Goal: Information Seeking & Learning: Compare options

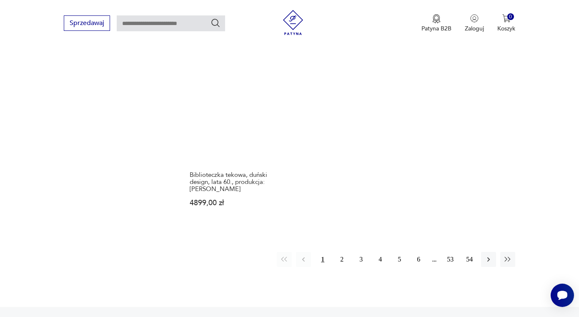
scroll to position [1281, 0]
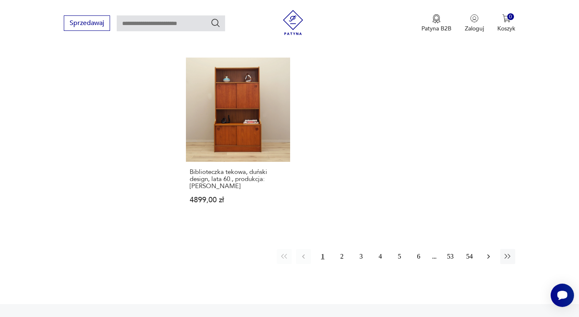
click at [486, 252] on icon "button" at bounding box center [488, 256] width 8 height 8
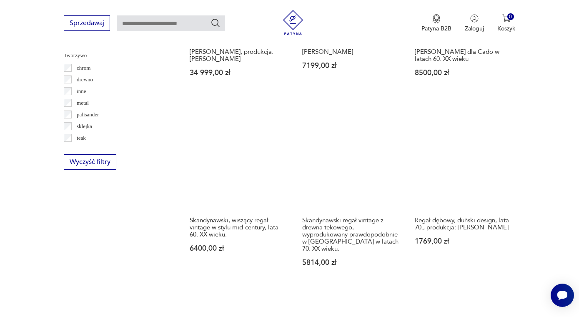
scroll to position [1001, 0]
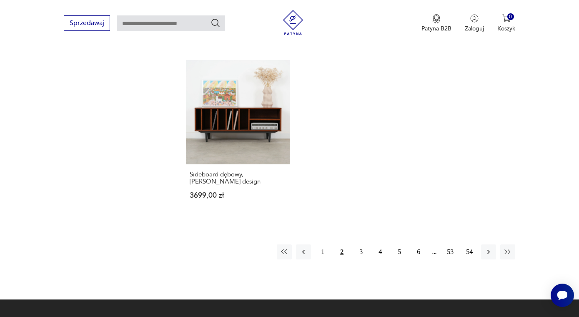
scroll to position [1238, 0]
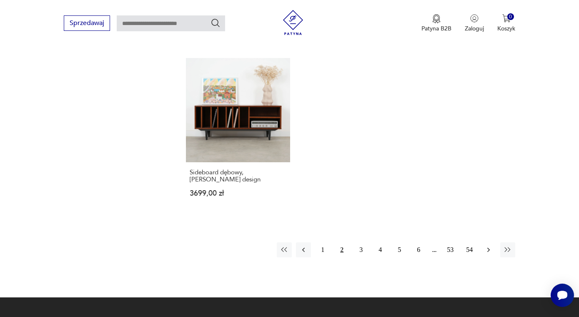
click at [486, 246] on icon "button" at bounding box center [488, 250] width 8 height 8
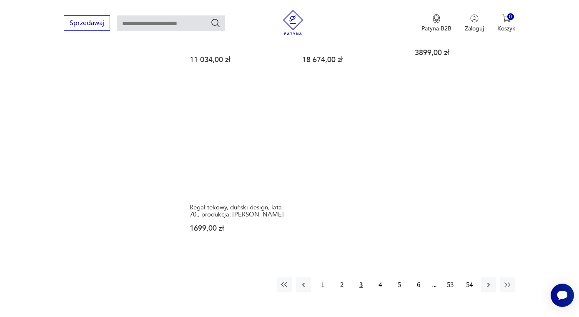
scroll to position [1179, 0]
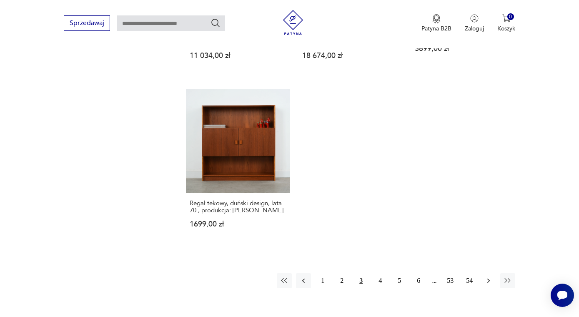
click at [489, 276] on icon "button" at bounding box center [488, 280] width 8 height 8
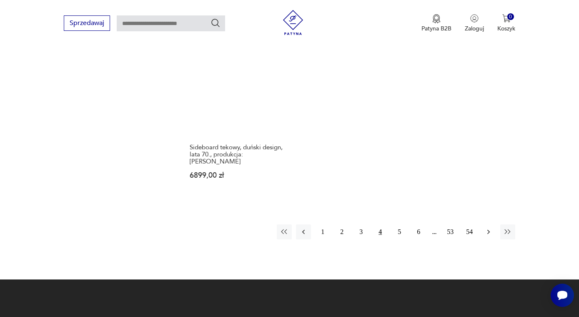
scroll to position [1242, 0]
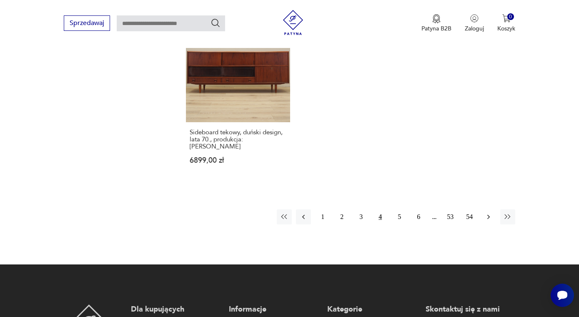
click at [485, 213] on icon "button" at bounding box center [488, 217] width 8 height 8
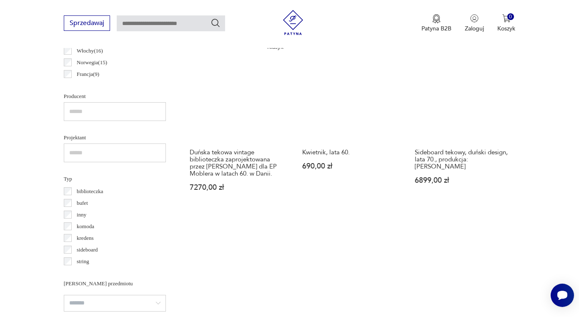
scroll to position [516, 0]
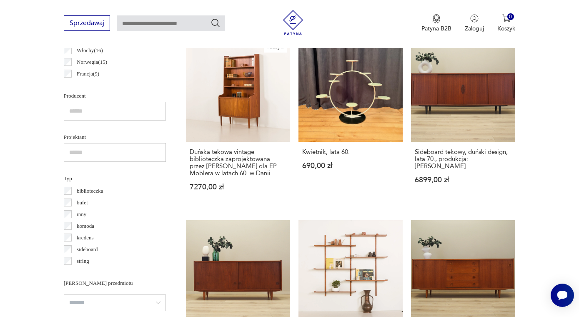
click at [95, 191] on p "biblioteczka" at bounding box center [90, 190] width 27 height 9
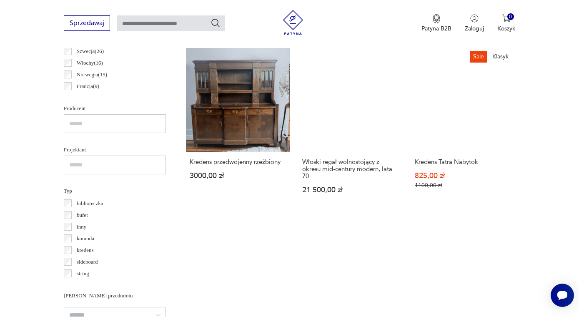
scroll to position [506, 0]
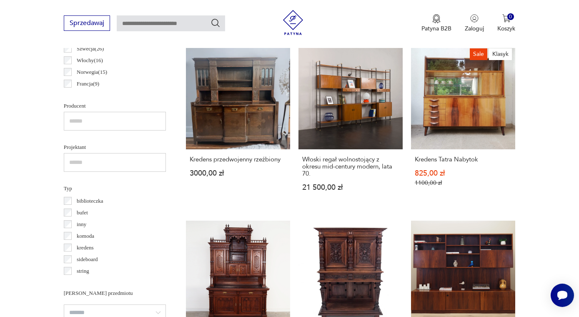
click at [93, 198] on p "biblioteczka" at bounding box center [90, 200] width 27 height 9
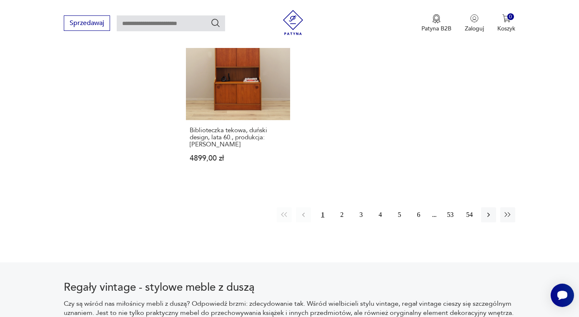
scroll to position [1317, 0]
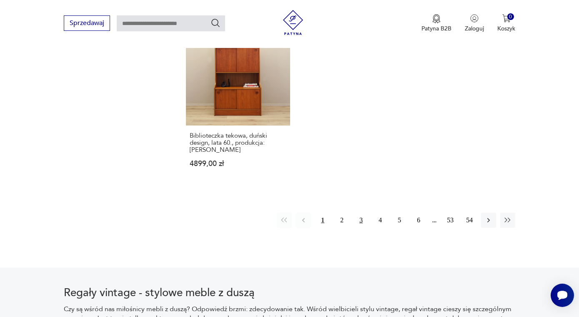
click at [364, 213] on button "3" at bounding box center [361, 220] width 15 height 15
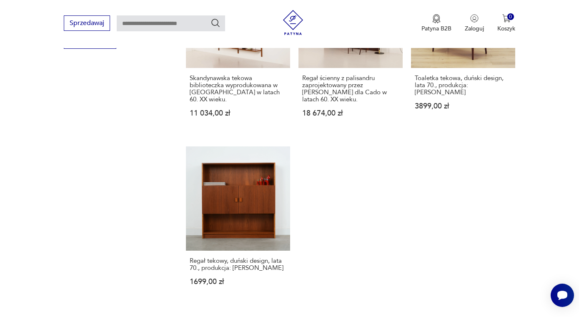
scroll to position [1288, 0]
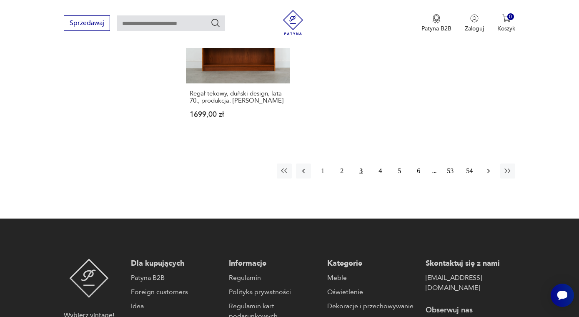
click at [488, 167] on icon "button" at bounding box center [488, 171] width 8 height 8
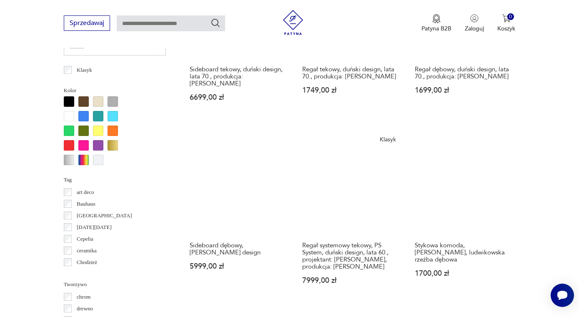
scroll to position [773, 0]
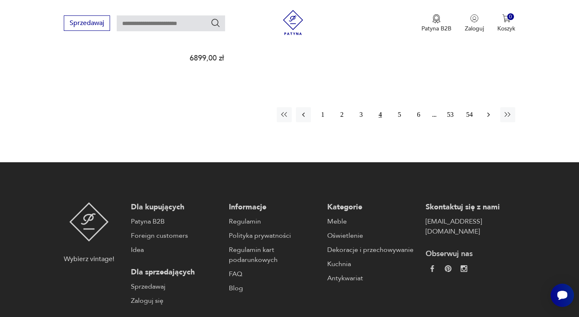
click at [487, 110] on icon "button" at bounding box center [488, 114] width 8 height 8
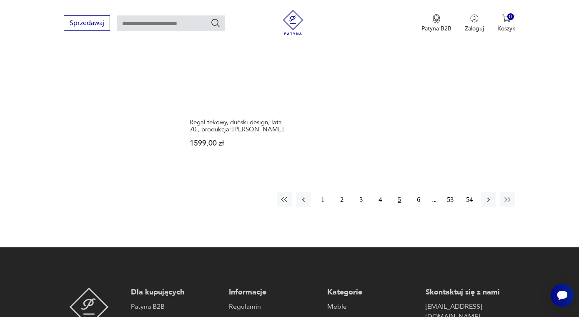
scroll to position [1263, 0]
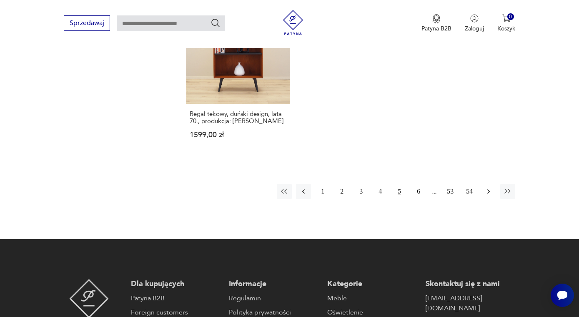
click at [487, 196] on button "button" at bounding box center [488, 191] width 15 height 15
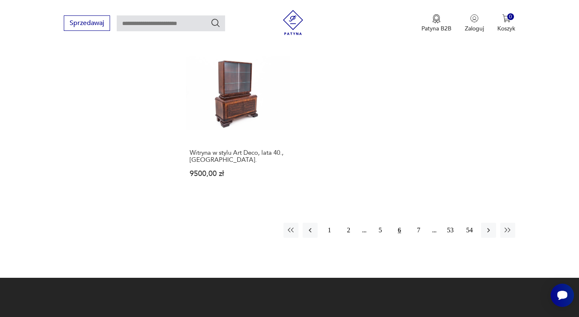
scroll to position [1237, 0]
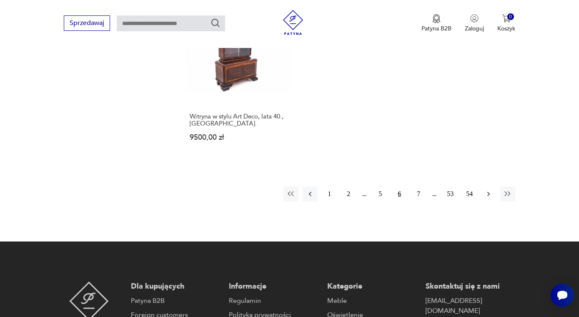
click at [483, 186] on button "button" at bounding box center [488, 193] width 15 height 15
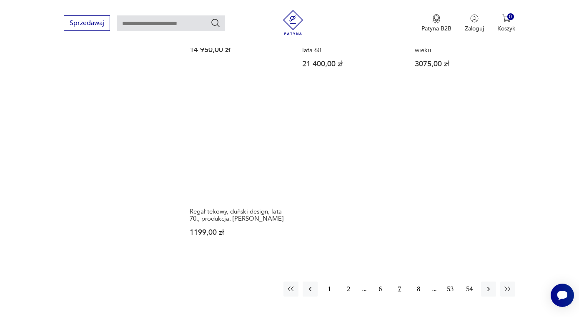
scroll to position [1240, 0]
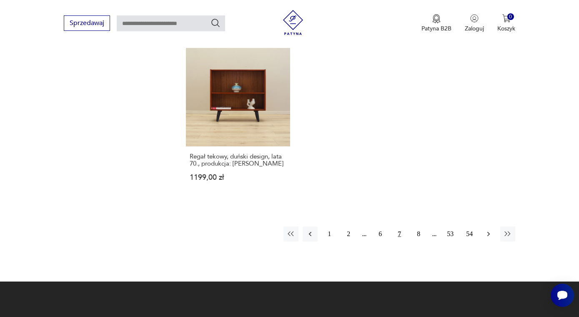
click at [489, 235] on icon "button" at bounding box center [488, 234] width 8 height 8
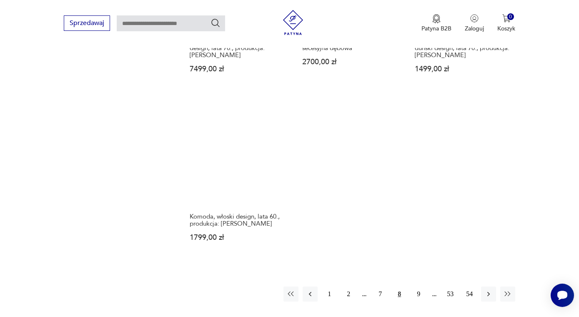
scroll to position [1273, 0]
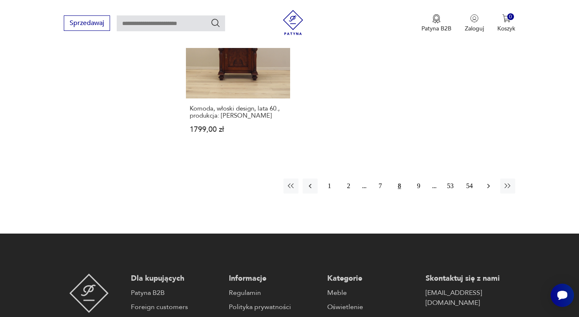
click at [488, 178] on button "button" at bounding box center [488, 185] width 15 height 15
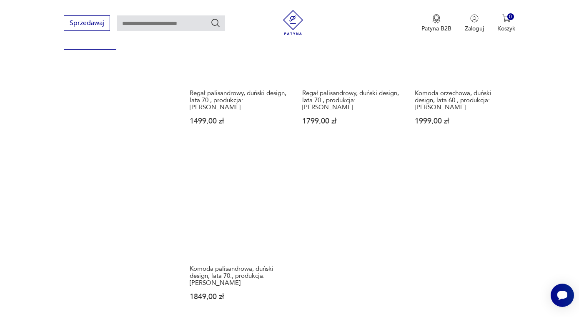
scroll to position [1181, 0]
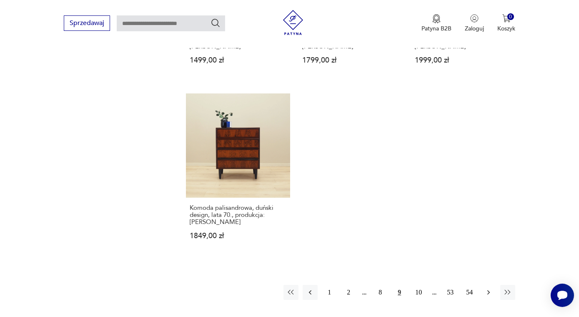
click at [484, 288] on icon "button" at bounding box center [488, 292] width 8 height 8
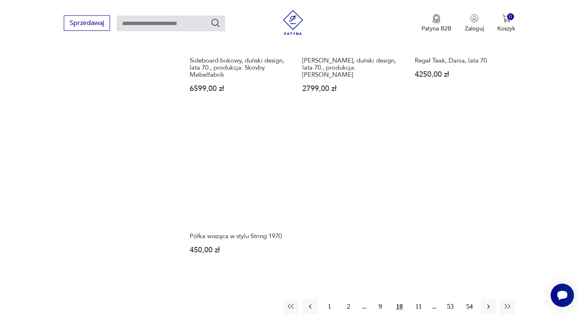
scroll to position [1170, 0]
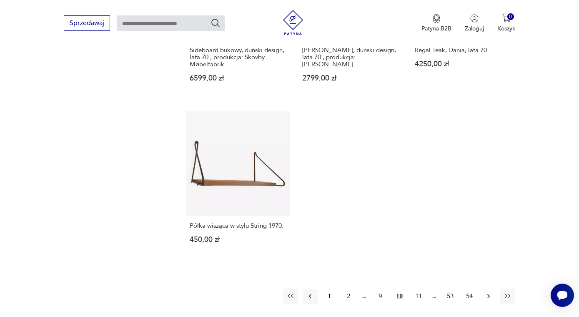
click at [487, 292] on icon "button" at bounding box center [488, 296] width 8 height 8
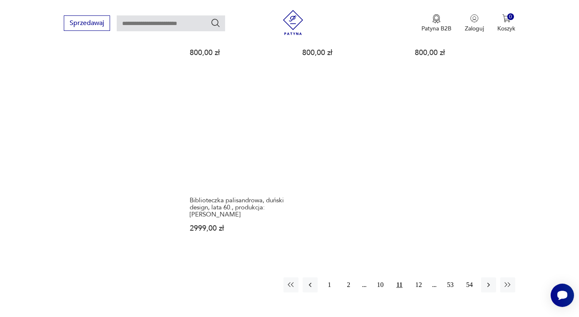
scroll to position [1161, 0]
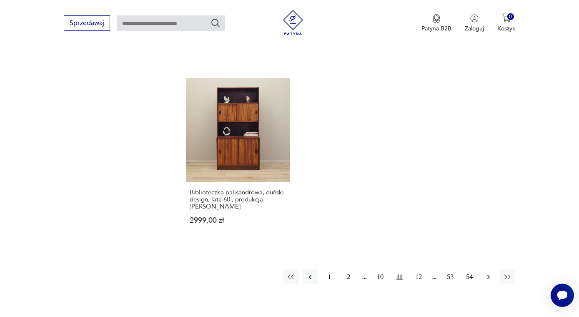
click at [488, 273] on icon "button" at bounding box center [488, 277] width 8 height 8
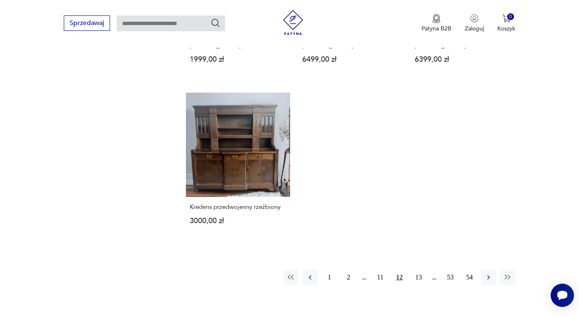
scroll to position [1178, 0]
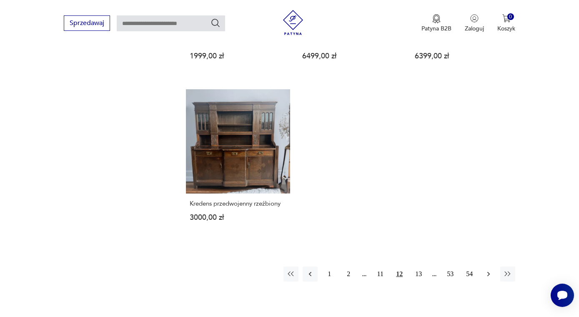
click at [486, 270] on icon "button" at bounding box center [488, 274] width 8 height 8
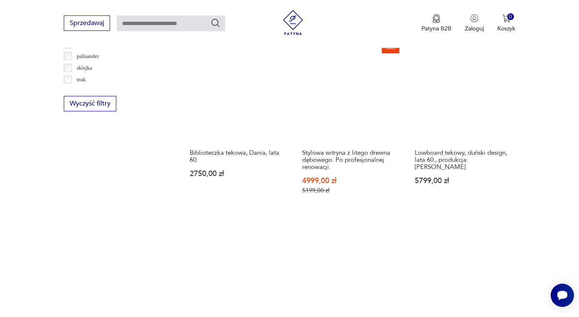
scroll to position [1213, 0]
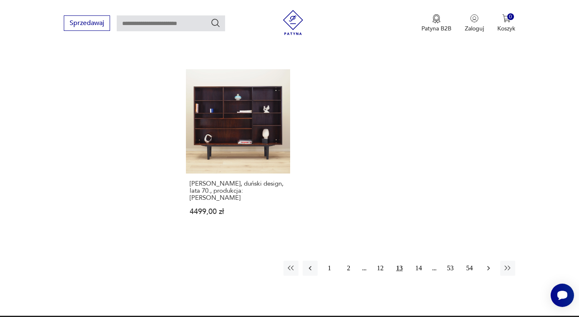
click at [489, 266] on icon "button" at bounding box center [488, 268] width 3 height 5
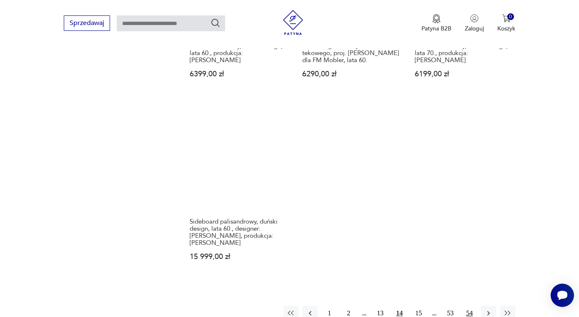
scroll to position [1219, 0]
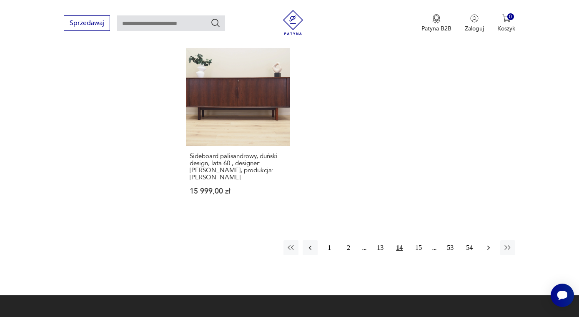
click at [485, 243] on icon "button" at bounding box center [488, 247] width 8 height 8
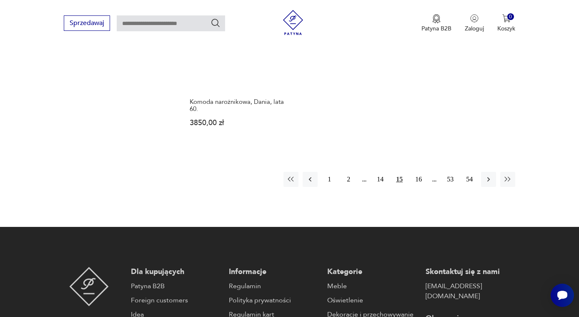
scroll to position [1280, 0]
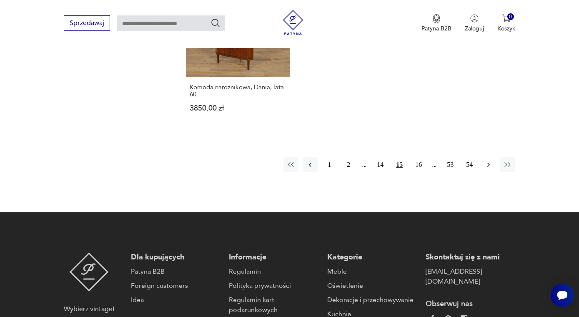
click at [484, 161] on icon "button" at bounding box center [488, 165] width 8 height 8
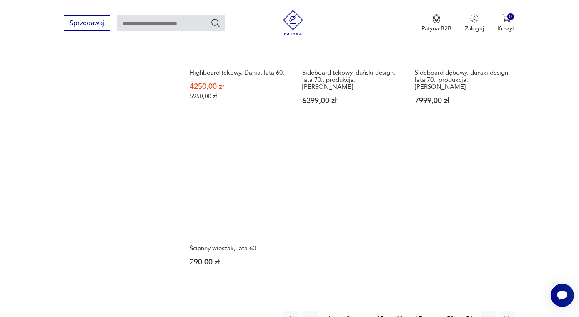
scroll to position [1197, 0]
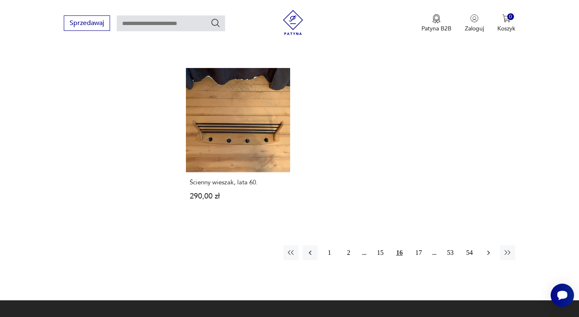
click at [486, 248] on icon "button" at bounding box center [488, 252] width 8 height 8
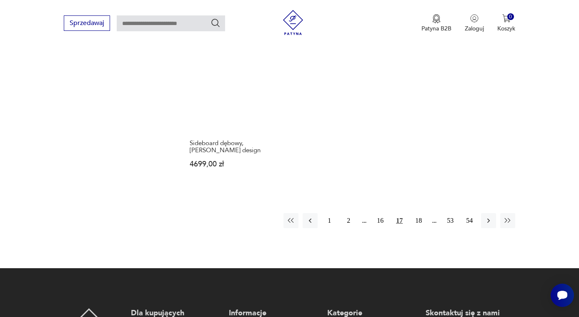
scroll to position [1302, 0]
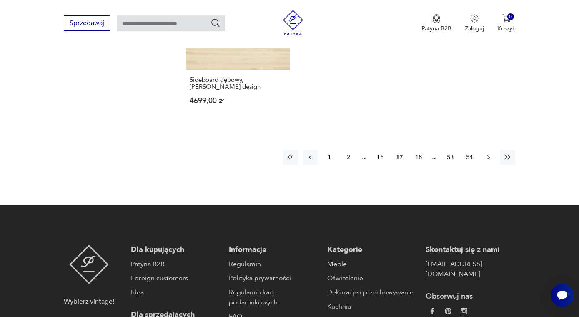
click at [483, 150] on button "button" at bounding box center [488, 157] width 15 height 15
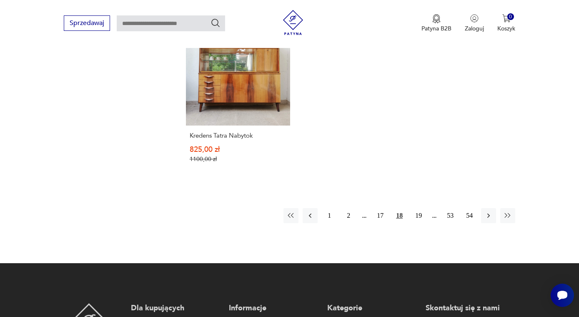
scroll to position [1259, 0]
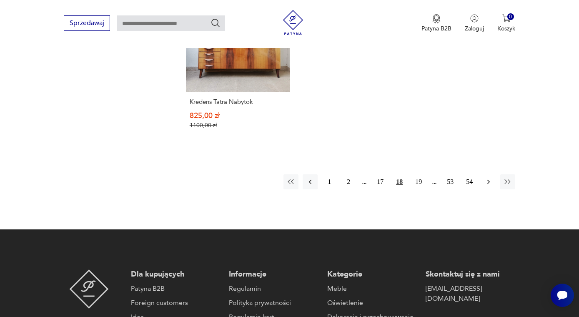
click at [490, 178] on icon "button" at bounding box center [488, 182] width 8 height 8
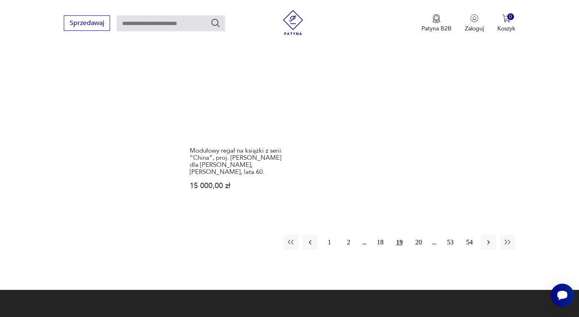
scroll to position [1231, 0]
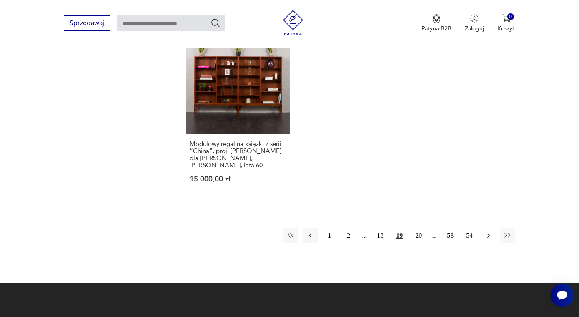
click at [484, 228] on button "button" at bounding box center [488, 235] width 15 height 15
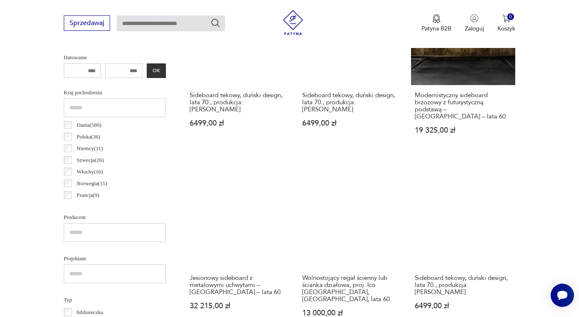
scroll to position [374, 0]
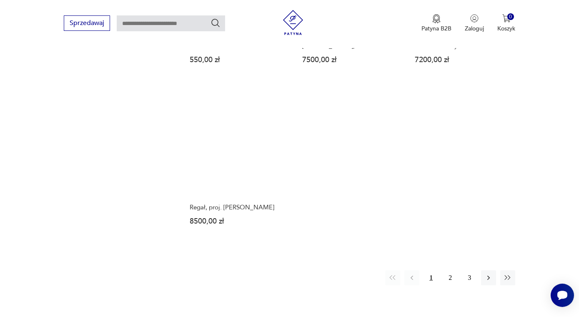
scroll to position [1183, 0]
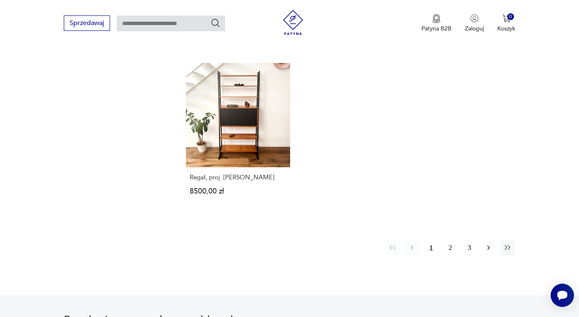
click at [487, 243] on icon "button" at bounding box center [488, 247] width 8 height 8
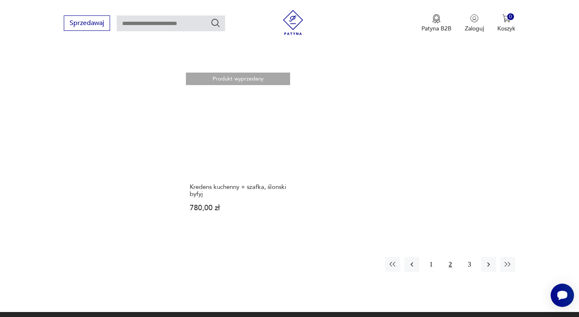
scroll to position [1211, 0]
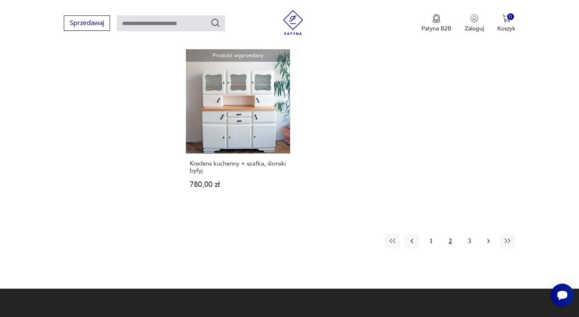
click at [484, 235] on button "button" at bounding box center [488, 240] width 15 height 15
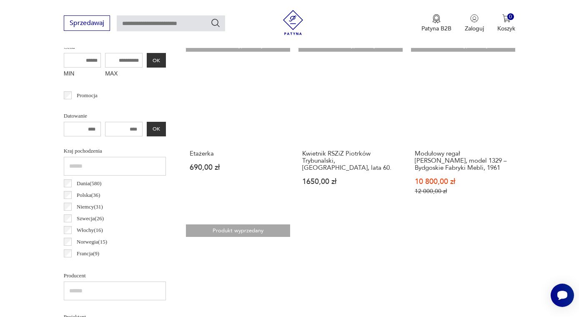
scroll to position [335, 0]
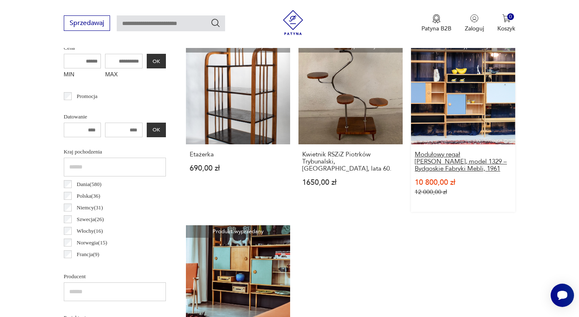
click at [469, 151] on h3 "Modułowy regał Rajmunda Hałasa, model 1329 – Bydgoskie Fabryki Mebli, 1961" at bounding box center [463, 161] width 97 height 21
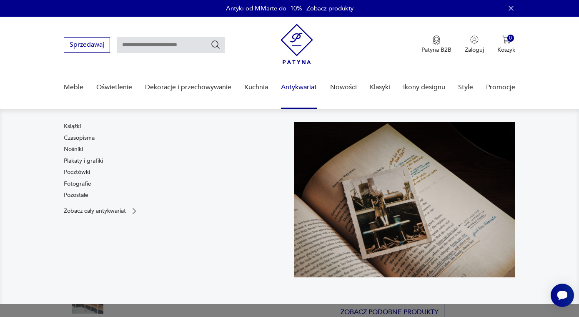
click at [298, 87] on link "Antykwariat" at bounding box center [299, 87] width 36 height 32
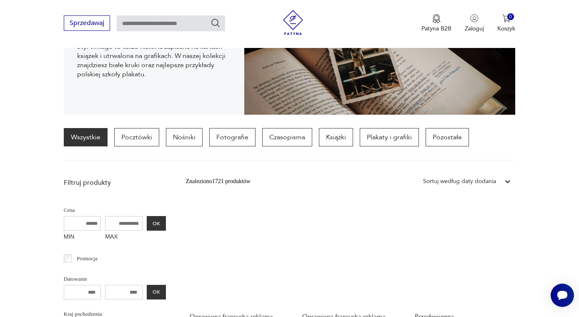
scroll to position [190, 0]
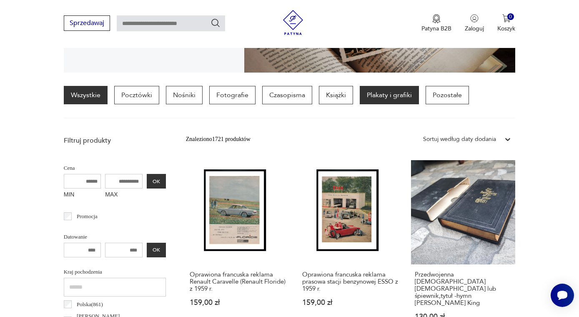
click at [384, 97] on p "Plakaty i grafiki" at bounding box center [389, 95] width 59 height 18
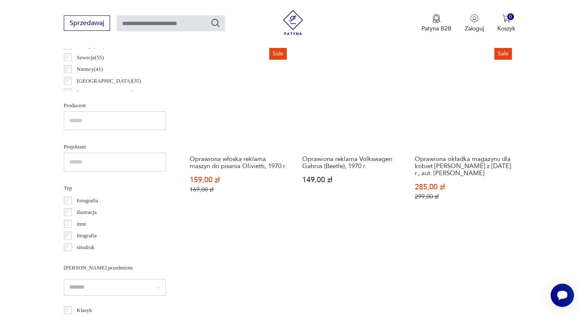
scroll to position [482, 0]
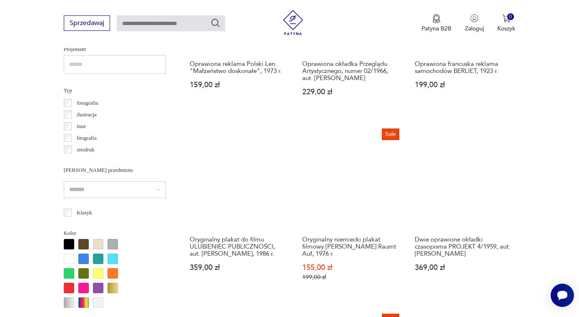
scroll to position [580, 0]
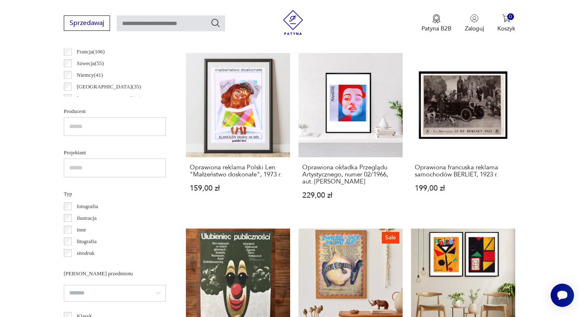
scroll to position [560, 0]
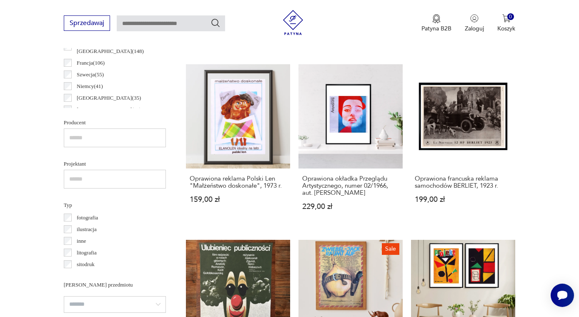
scroll to position [464, 0]
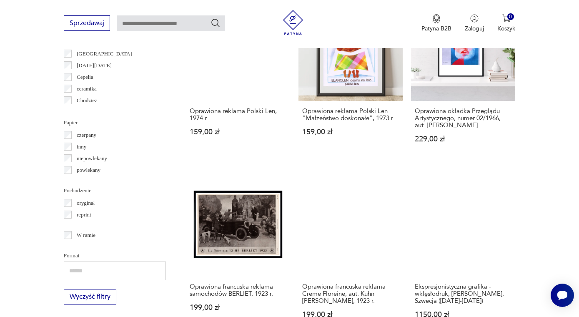
scroll to position [886, 0]
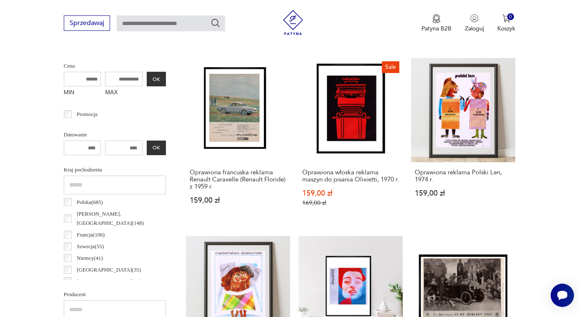
scroll to position [186, 0]
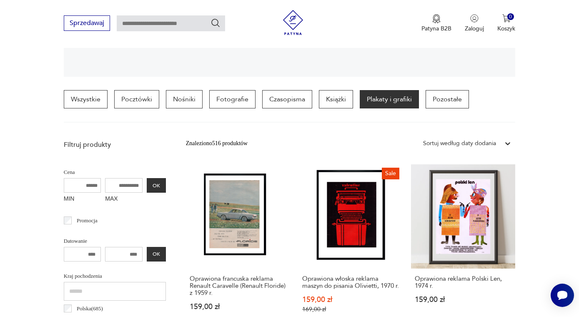
click at [124, 184] on input "MAX" at bounding box center [124, 185] width 38 height 15
type input "***"
click at [155, 185] on button "OK" at bounding box center [156, 185] width 19 height 15
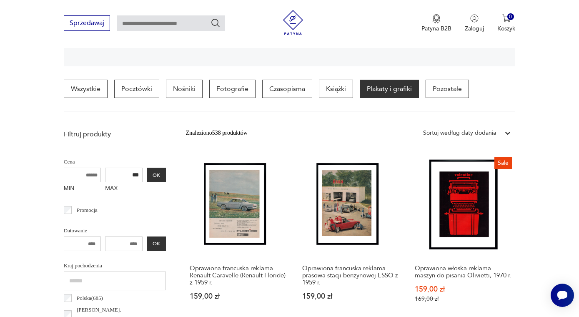
drag, startPoint x: 137, startPoint y: 243, endPoint x: 116, endPoint y: 242, distance: 20.9
click at [116, 242] on input "number" at bounding box center [124, 243] width 38 height 15
type input "****"
click at [162, 229] on p "Datowanie" at bounding box center [115, 230] width 102 height 9
click at [135, 212] on div "Promocja" at bounding box center [115, 210] width 102 height 12
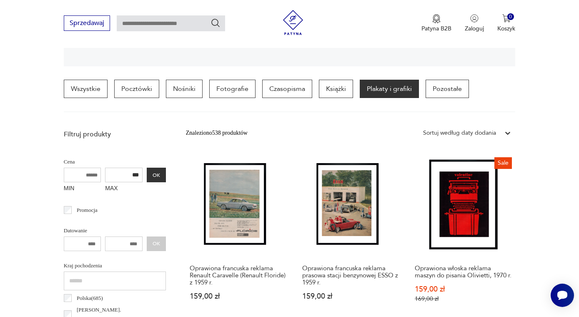
click at [155, 240] on div "**** OK" at bounding box center [115, 243] width 102 height 15
click at [101, 238] on div "**** OK" at bounding box center [115, 243] width 102 height 15
click at [93, 239] on input "number" at bounding box center [83, 243] width 38 height 15
type input "****"
click at [158, 243] on button "OK" at bounding box center [156, 243] width 19 height 15
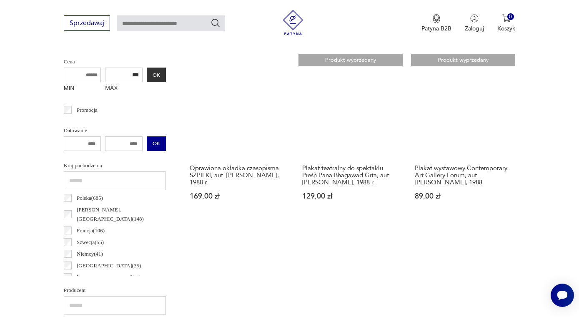
scroll to position [250, 0]
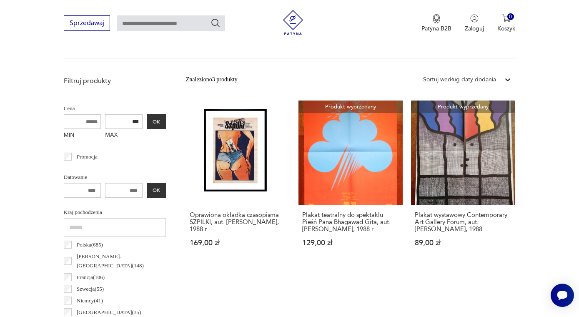
drag, startPoint x: 136, startPoint y: 188, endPoint x: 125, endPoint y: 188, distance: 10.8
click at [125, 188] on input "****" at bounding box center [124, 190] width 38 height 15
type input "****"
click at [157, 191] on button "OK" at bounding box center [156, 190] width 19 height 15
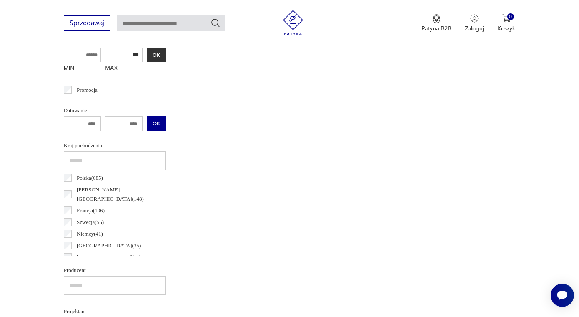
scroll to position [237, 0]
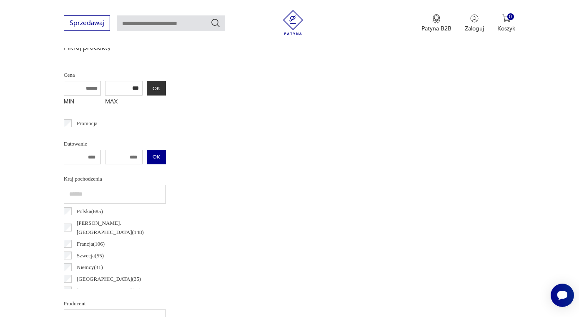
click at [156, 157] on button "OK" at bounding box center [156, 157] width 19 height 15
click at [95, 154] on input "****" at bounding box center [83, 157] width 38 height 15
drag, startPoint x: 96, startPoint y: 157, endPoint x: 70, endPoint y: 157, distance: 26.3
click at [70, 157] on input "****" at bounding box center [83, 157] width 38 height 15
click at [129, 156] on input "****" at bounding box center [124, 157] width 38 height 15
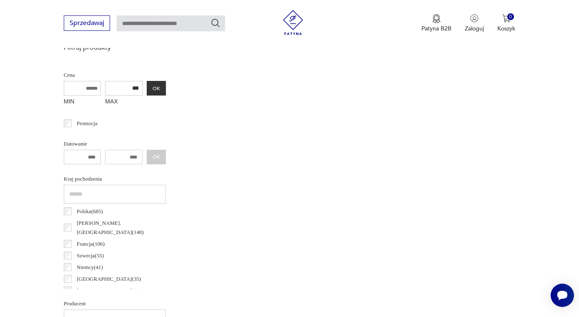
click at [139, 157] on input "***" at bounding box center [124, 157] width 38 height 15
type input "*"
click at [159, 156] on button "OK" at bounding box center [156, 157] width 19 height 15
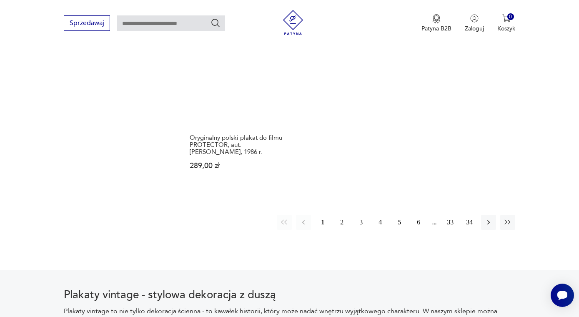
scroll to position [1267, 0]
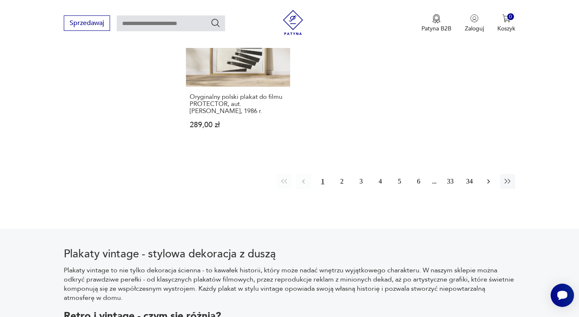
click at [489, 189] on button "button" at bounding box center [488, 181] width 15 height 15
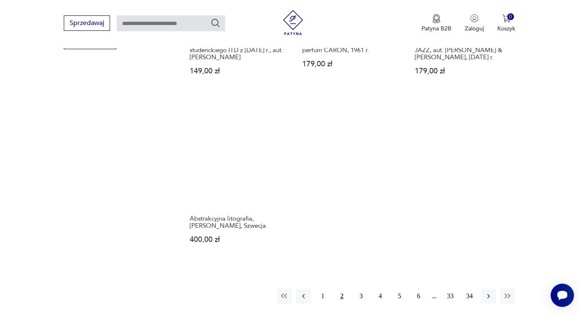
scroll to position [1212, 0]
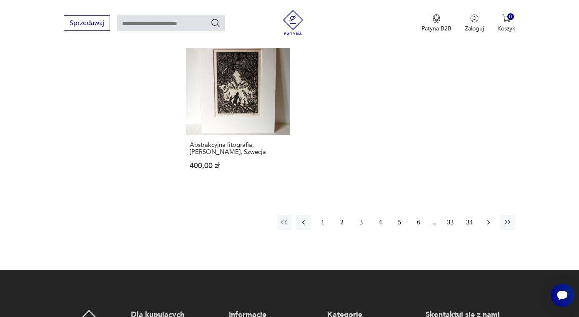
click at [487, 225] on icon "button" at bounding box center [488, 222] width 8 height 8
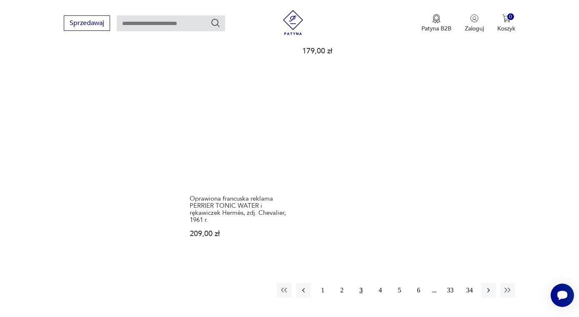
scroll to position [1230, 0]
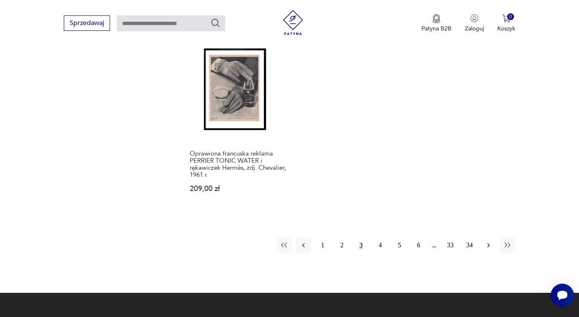
click at [486, 238] on button "button" at bounding box center [488, 245] width 15 height 15
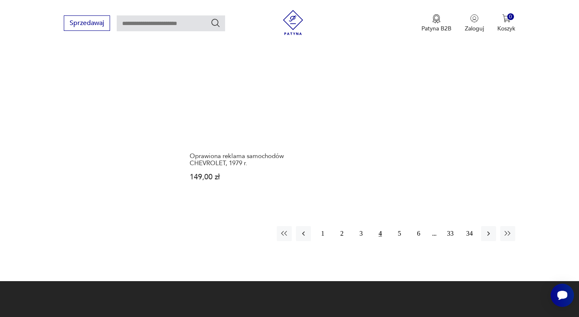
scroll to position [1290, 0]
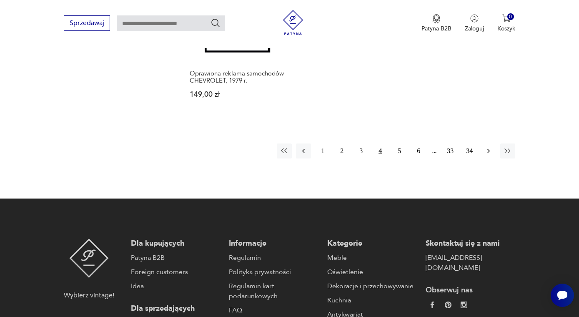
click at [486, 143] on button "button" at bounding box center [488, 150] width 15 height 15
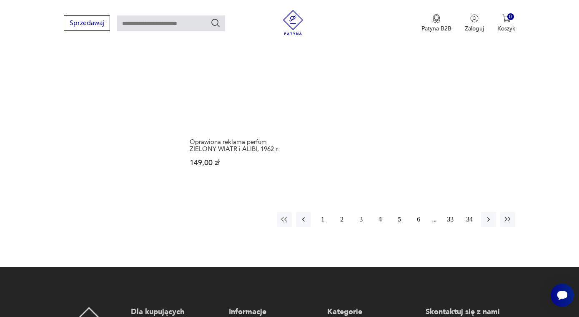
scroll to position [1171, 0]
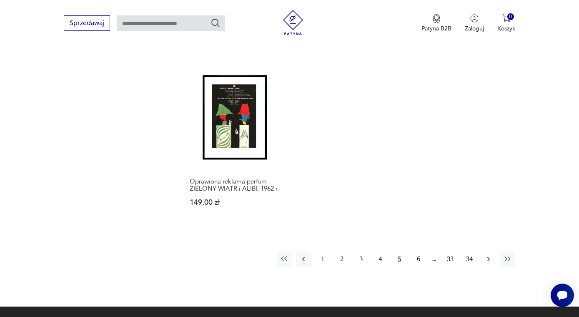
click at [486, 255] on icon "button" at bounding box center [488, 259] width 8 height 8
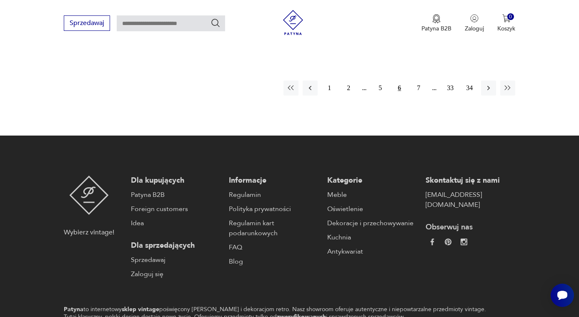
scroll to position [1218, 0]
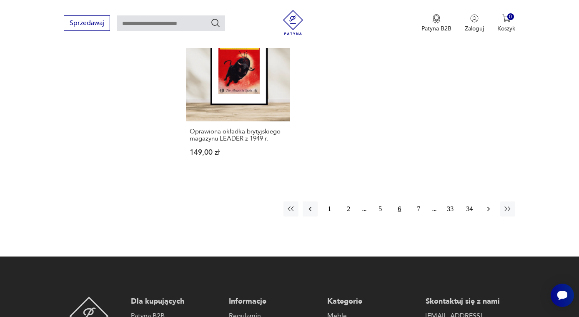
click at [491, 212] on icon "button" at bounding box center [488, 209] width 8 height 8
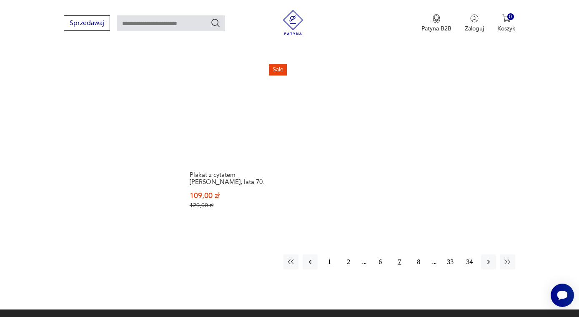
scroll to position [1177, 0]
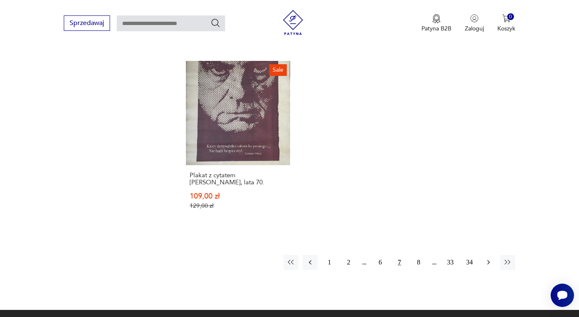
click at [487, 258] on icon "button" at bounding box center [488, 262] width 8 height 8
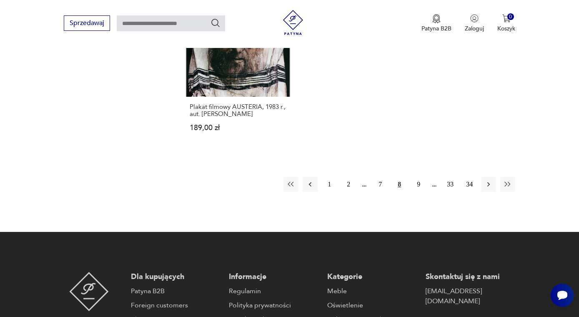
scroll to position [1275, 0]
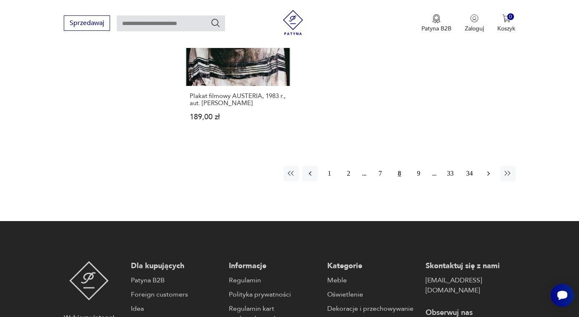
click at [490, 169] on icon "button" at bounding box center [488, 173] width 8 height 8
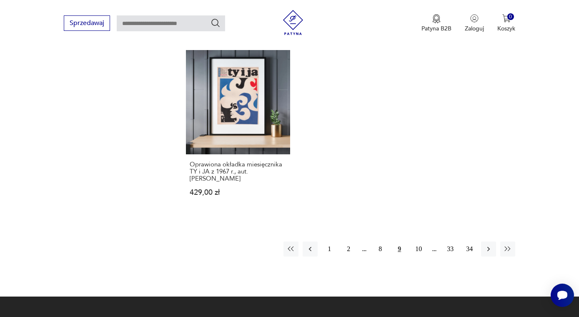
scroll to position [1164, 0]
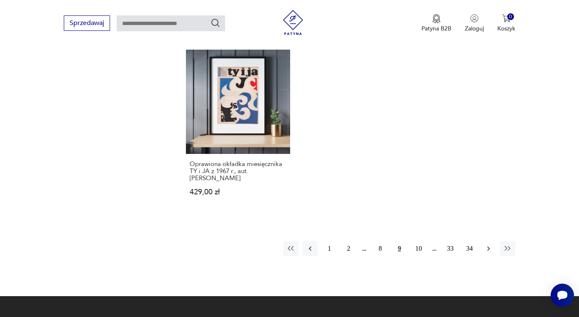
click at [486, 247] on icon "button" at bounding box center [488, 248] width 8 height 8
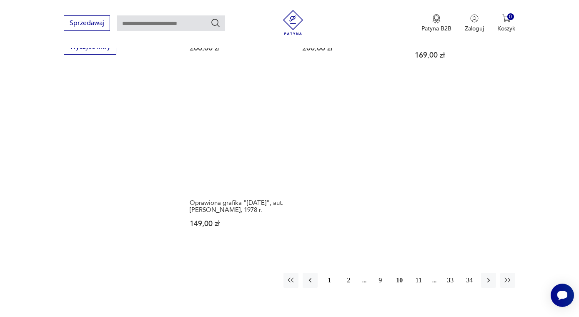
scroll to position [1144, 0]
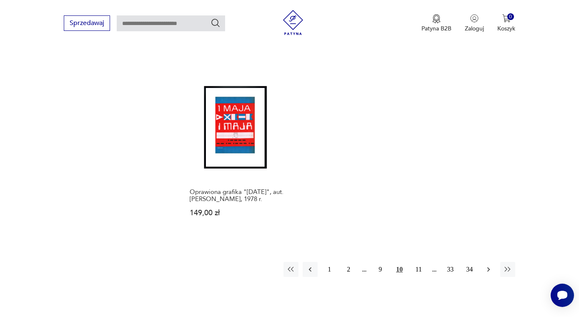
click at [488, 265] on icon "button" at bounding box center [488, 269] width 8 height 8
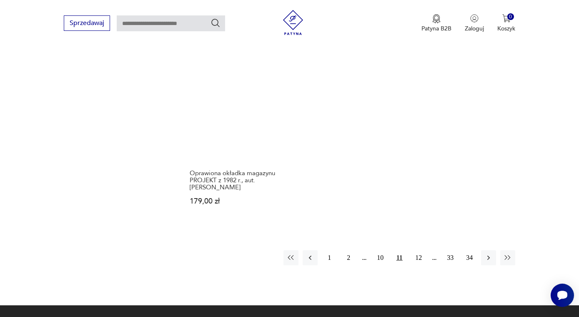
scroll to position [1173, 0]
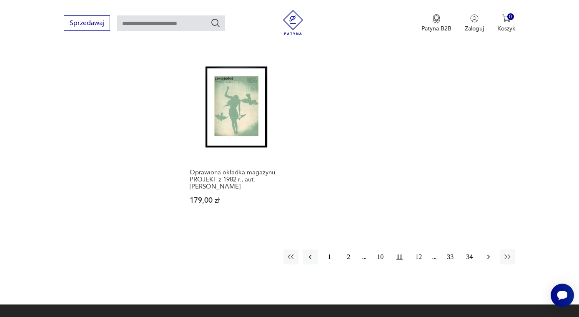
click at [484, 258] on icon "button" at bounding box center [488, 257] width 8 height 8
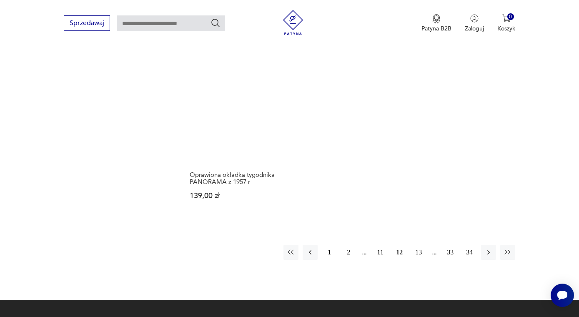
scroll to position [1202, 0]
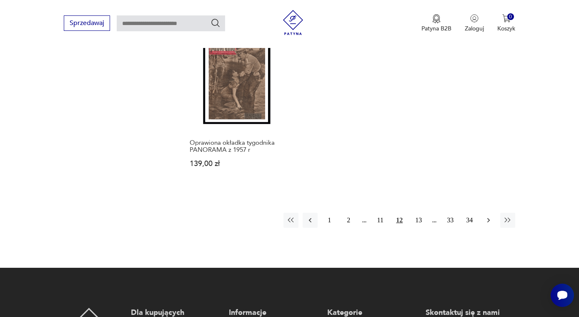
click at [488, 222] on icon "button" at bounding box center [488, 220] width 8 height 8
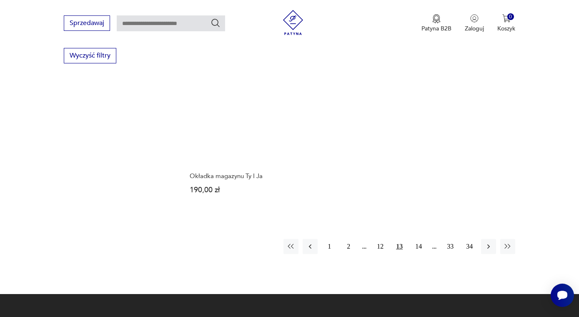
scroll to position [1131, 0]
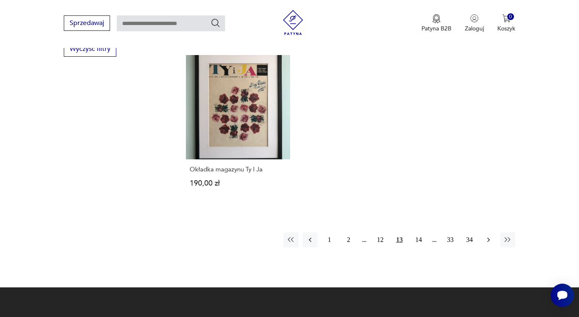
click at [487, 236] on icon "button" at bounding box center [488, 240] width 8 height 8
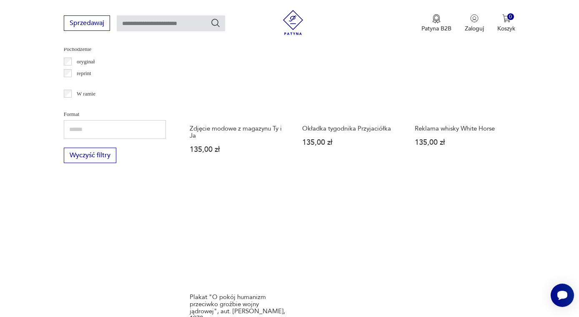
scroll to position [1104, 0]
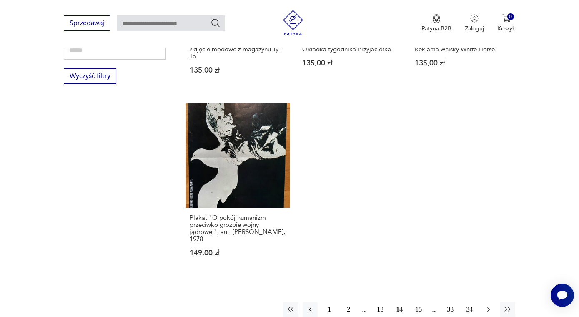
click at [487, 305] on icon "button" at bounding box center [488, 309] width 8 height 8
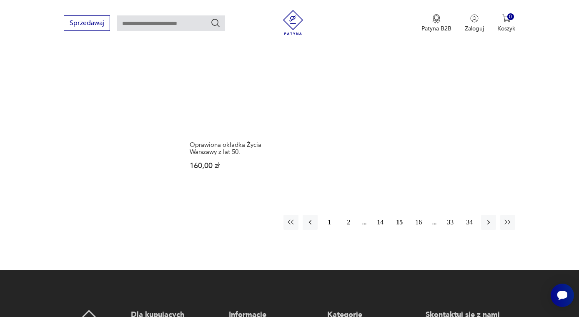
scroll to position [1122, 0]
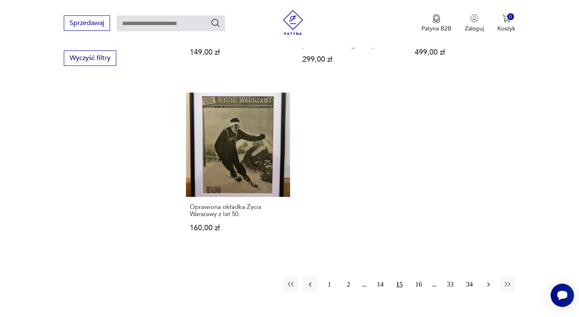
click at [488, 280] on icon "button" at bounding box center [488, 284] width 8 height 8
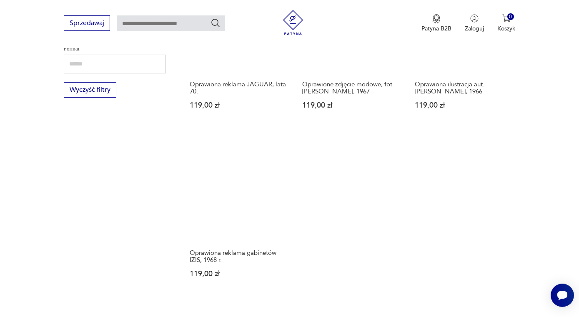
scroll to position [1141, 0]
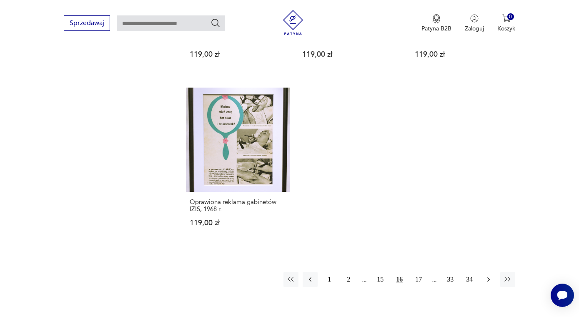
click at [485, 277] on button "button" at bounding box center [488, 279] width 15 height 15
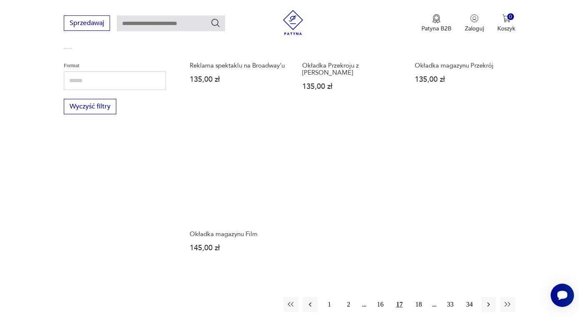
scroll to position [1152, 0]
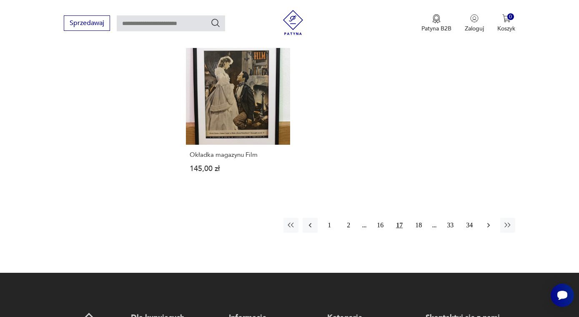
click at [489, 225] on icon "button" at bounding box center [488, 225] width 8 height 8
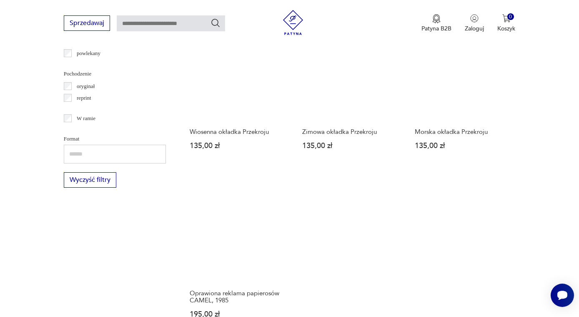
scroll to position [1262, 0]
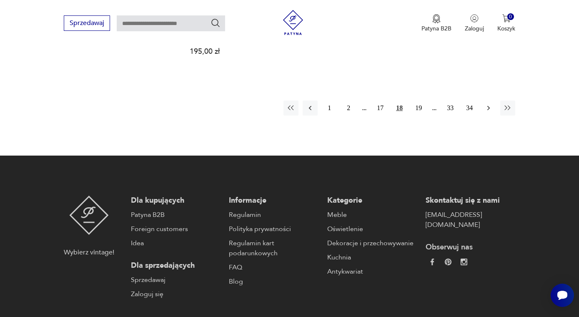
click at [483, 104] on button "button" at bounding box center [488, 107] width 15 height 15
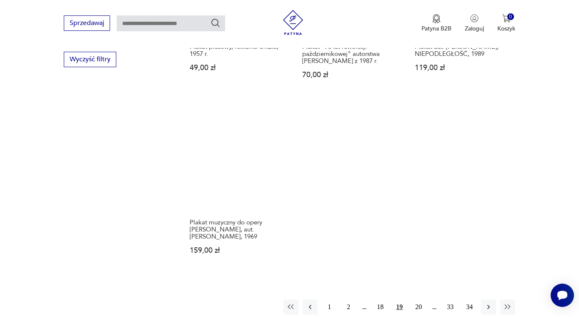
scroll to position [1128, 0]
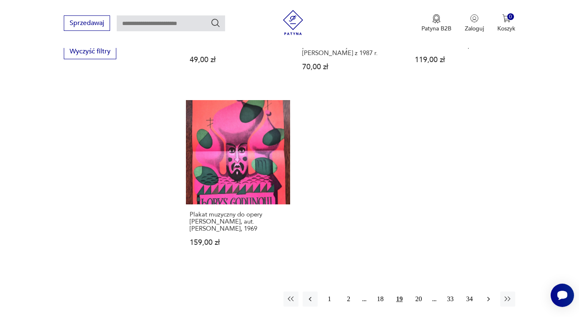
click at [488, 295] on icon "button" at bounding box center [488, 299] width 8 height 8
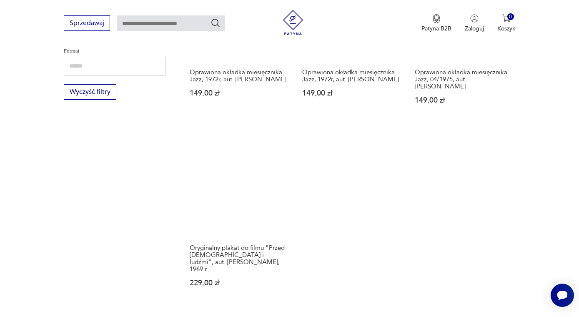
scroll to position [1116, 0]
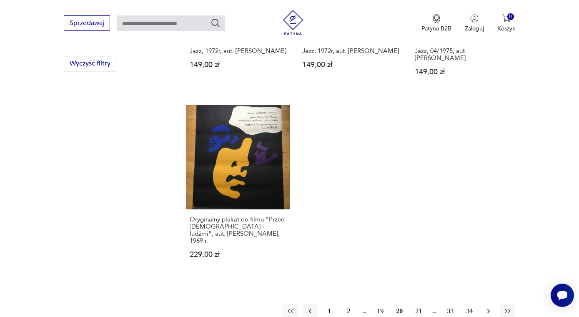
click at [488, 307] on icon "button" at bounding box center [488, 311] width 8 height 8
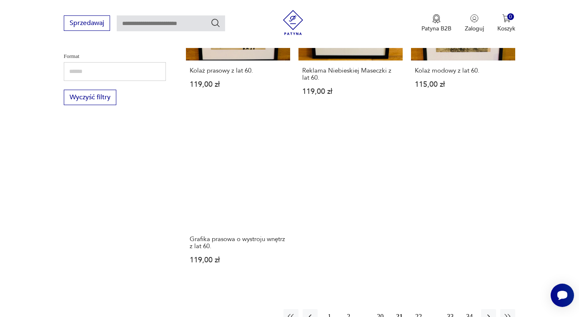
scroll to position [1169, 0]
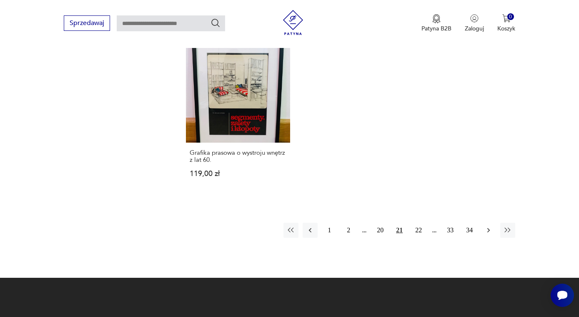
click at [489, 233] on icon "button" at bounding box center [488, 230] width 8 height 8
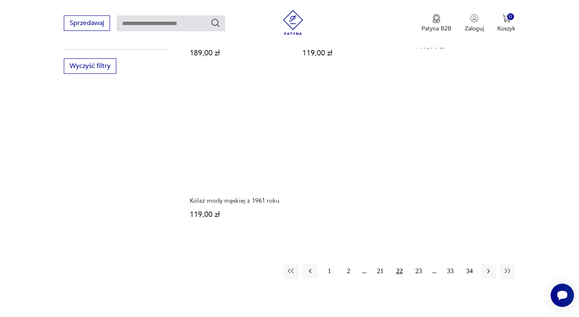
scroll to position [1129, 0]
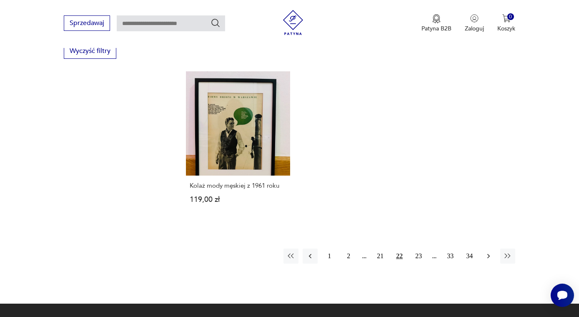
click at [483, 256] on button "button" at bounding box center [488, 255] width 15 height 15
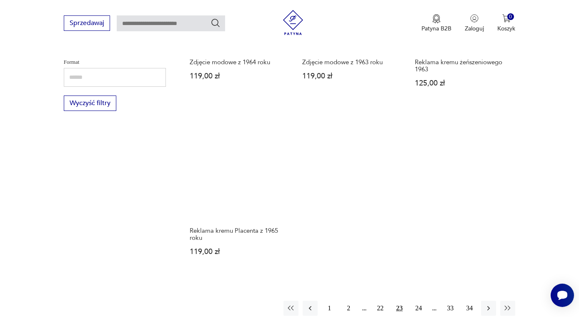
scroll to position [1259, 0]
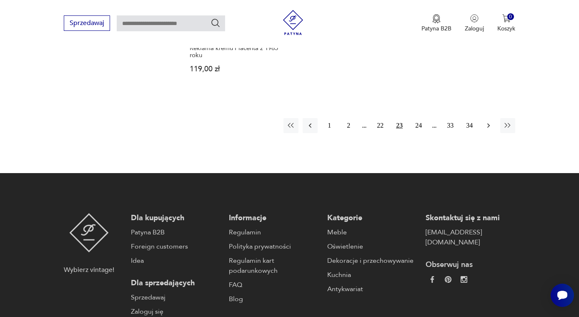
click at [493, 124] on button "button" at bounding box center [488, 125] width 15 height 15
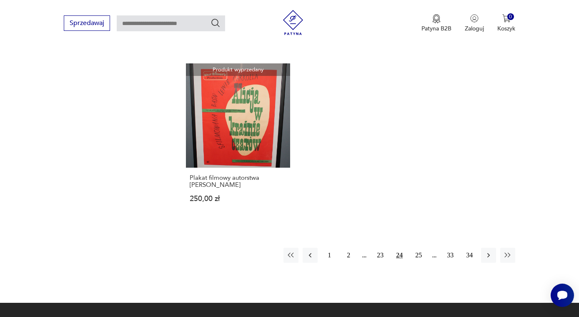
scroll to position [1156, 0]
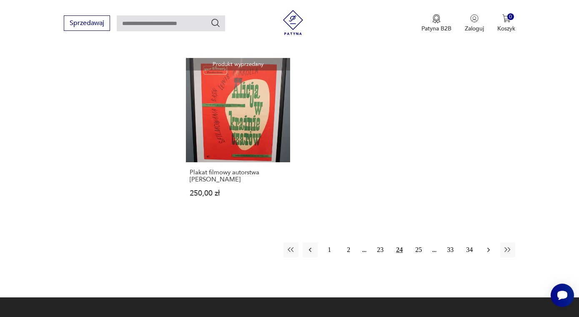
click at [488, 253] on icon "button" at bounding box center [488, 250] width 8 height 8
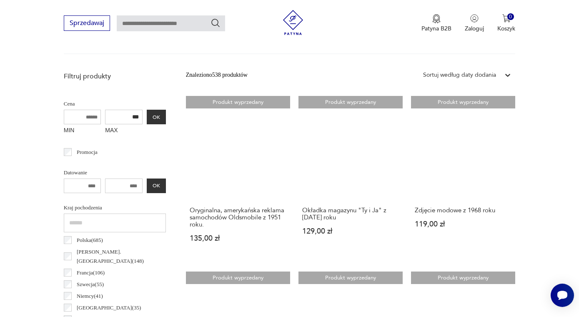
scroll to position [255, 0]
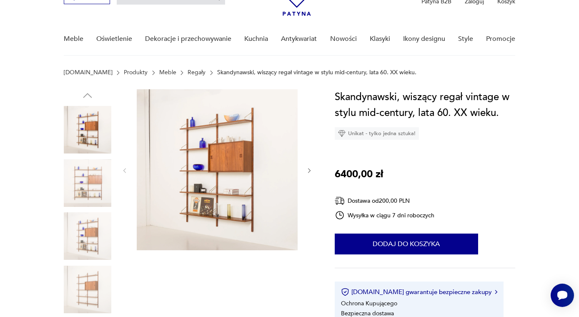
scroll to position [50, 0]
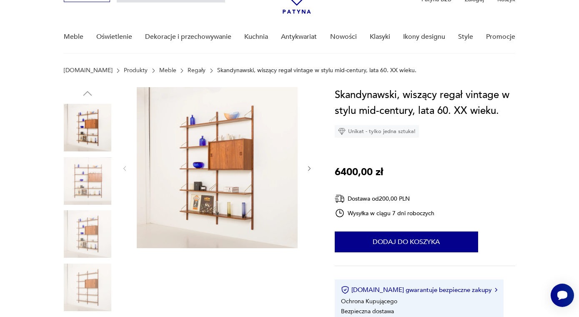
click at [90, 187] on img at bounding box center [88, 181] width 48 height 48
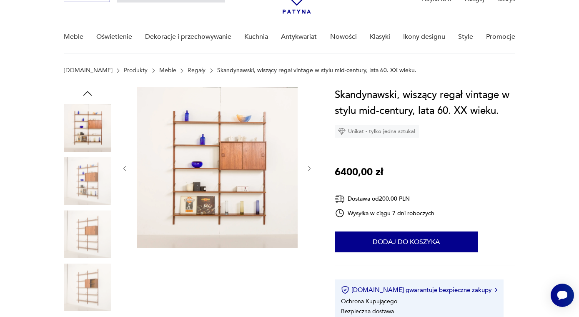
click at [85, 233] on img at bounding box center [88, 234] width 48 height 48
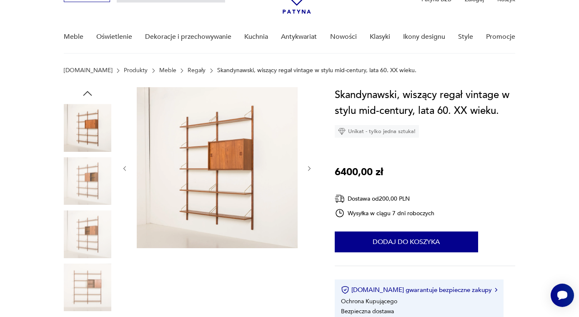
click at [85, 239] on img at bounding box center [88, 234] width 48 height 48
click at [309, 169] on icon "button" at bounding box center [309, 168] width 7 height 7
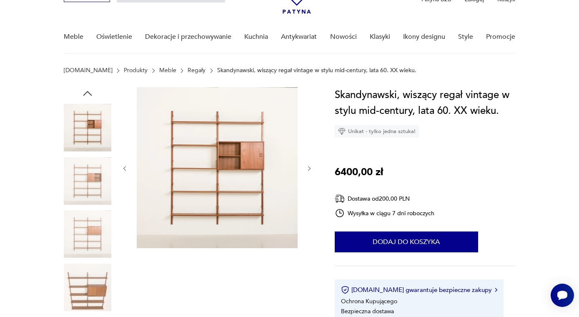
click at [309, 169] on icon "button" at bounding box center [309, 168] width 7 height 7
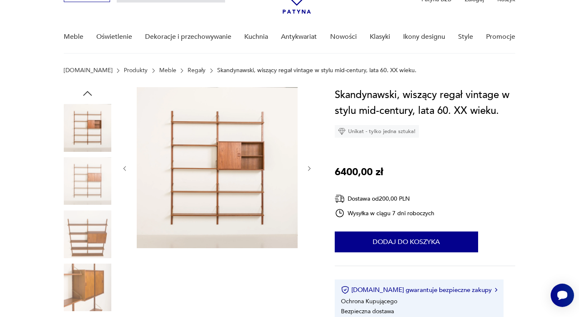
click at [309, 169] on icon "button" at bounding box center [309, 168] width 7 height 7
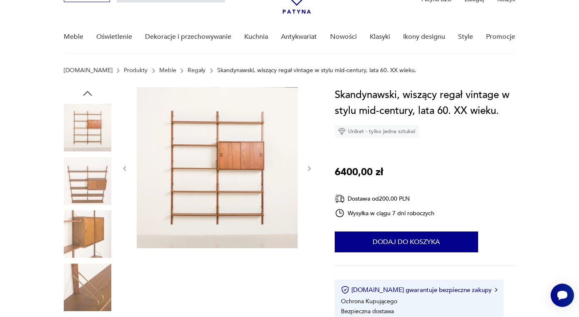
click at [309, 169] on icon "button" at bounding box center [309, 168] width 7 height 7
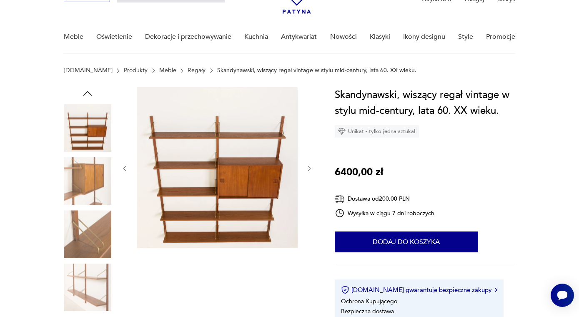
click at [309, 169] on icon "button" at bounding box center [309, 168] width 7 height 7
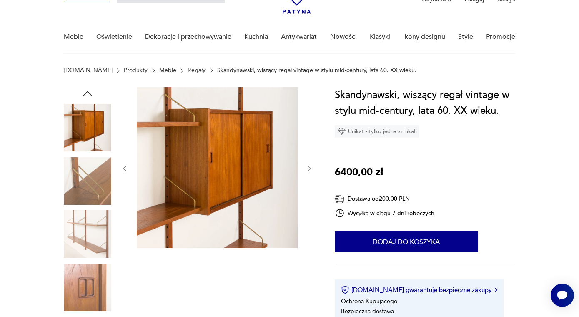
click at [309, 169] on icon "button" at bounding box center [309, 168] width 7 height 7
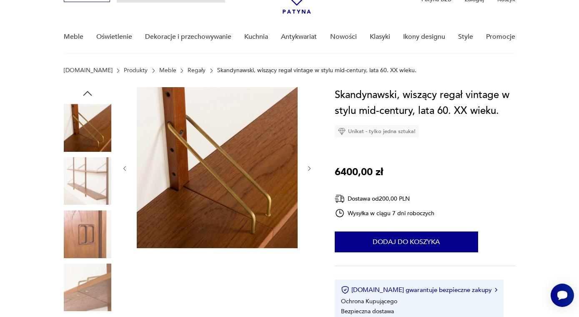
click at [309, 169] on icon "button" at bounding box center [309, 168] width 7 height 7
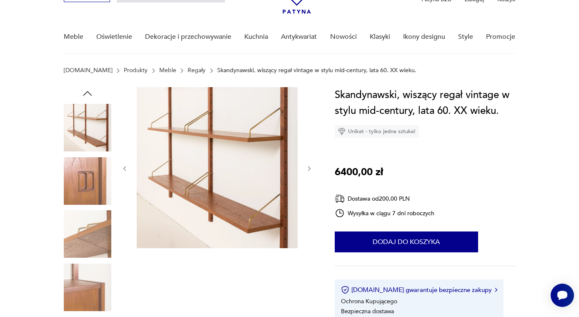
click at [309, 169] on icon "button" at bounding box center [309, 168] width 7 height 7
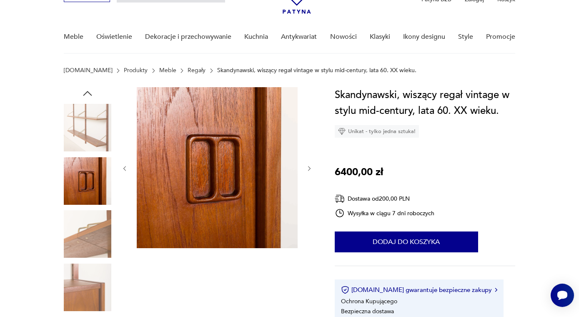
click at [309, 169] on icon "button" at bounding box center [309, 168] width 7 height 7
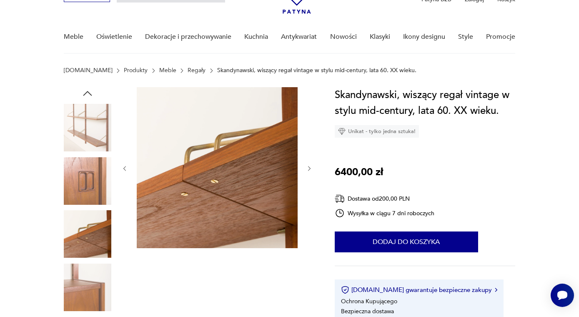
click at [309, 169] on icon "button" at bounding box center [309, 168] width 7 height 7
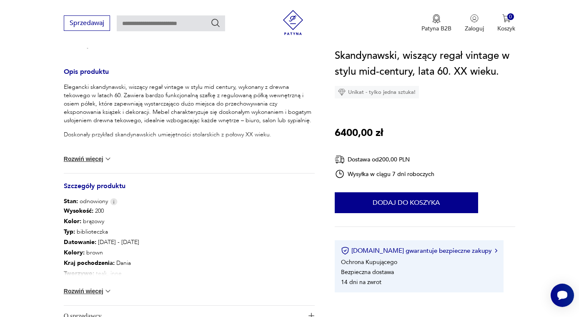
scroll to position [326, 0]
click at [108, 290] on img at bounding box center [108, 292] width 8 height 8
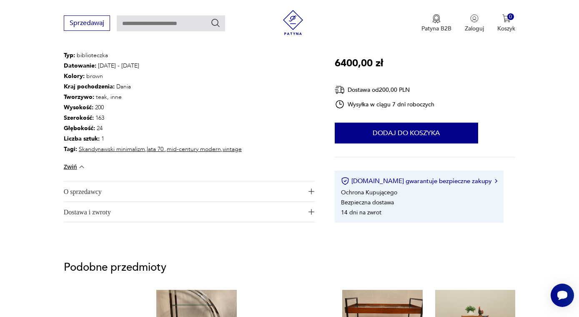
scroll to position [504, 0]
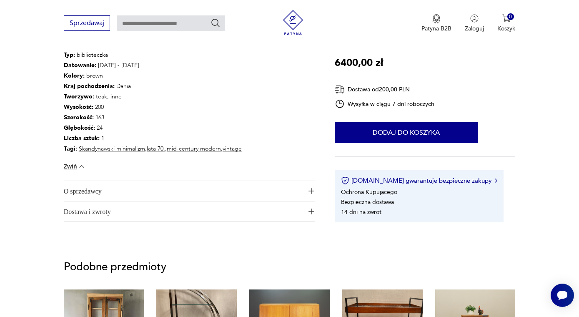
click at [191, 196] on span "O sprzedawcy" at bounding box center [184, 191] width 240 height 20
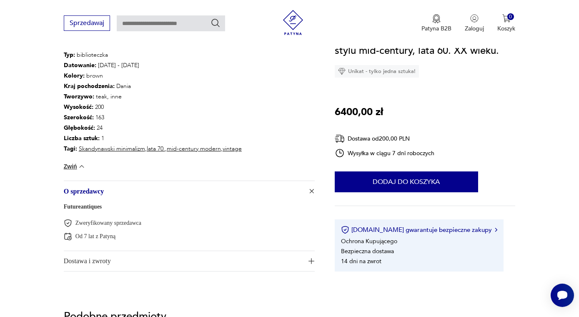
click at [191, 196] on span "O sprzedawcy" at bounding box center [184, 191] width 240 height 20
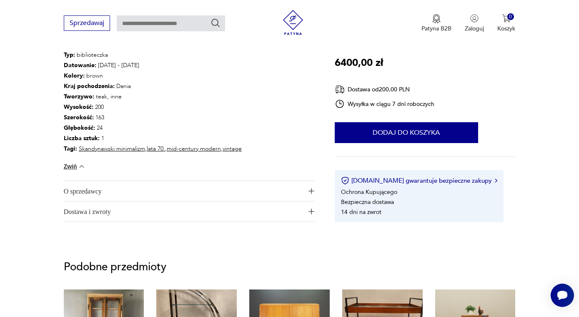
click at [187, 211] on span "Dostawa i zwroty" at bounding box center [184, 211] width 240 height 20
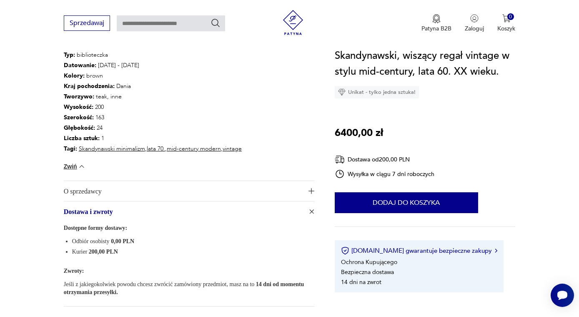
click at [187, 211] on span "Dostawa i zwroty" at bounding box center [184, 211] width 240 height 20
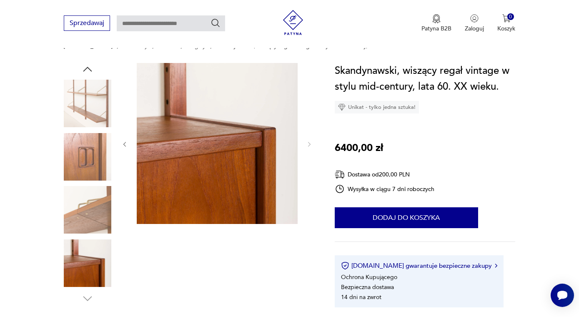
scroll to position [0, 0]
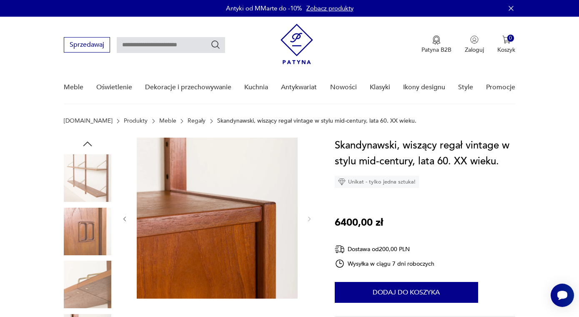
click at [86, 185] on img at bounding box center [88, 178] width 48 height 48
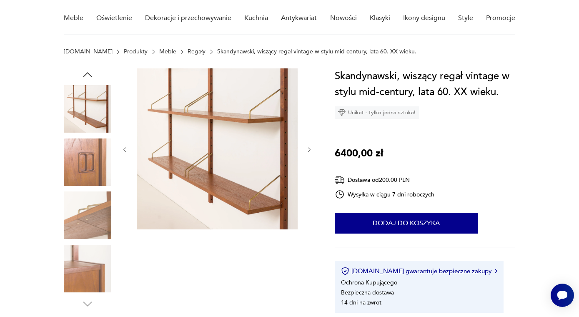
scroll to position [68, 0]
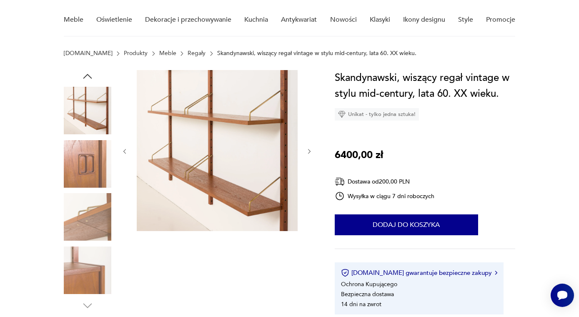
click at [95, 173] on img at bounding box center [88, 164] width 48 height 48
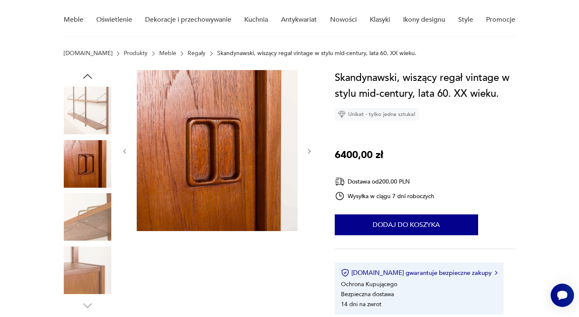
click at [88, 118] on img at bounding box center [88, 111] width 48 height 48
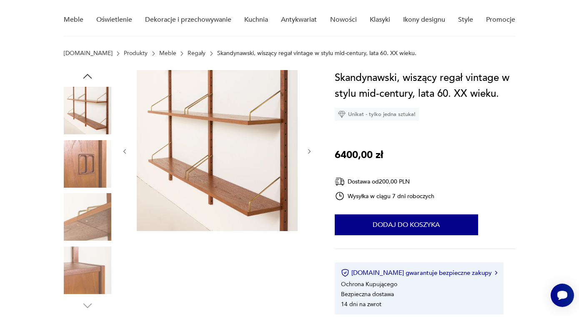
click at [73, 182] on img at bounding box center [88, 164] width 48 height 48
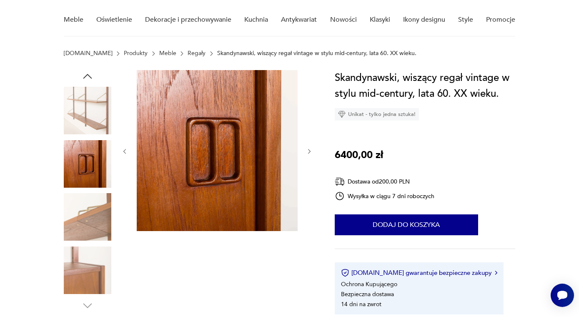
click at [80, 206] on img at bounding box center [88, 217] width 48 height 48
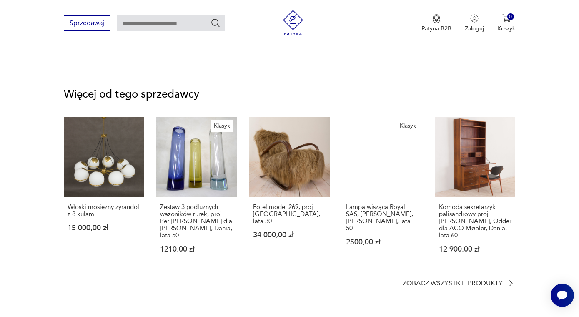
scroll to position [1150, 0]
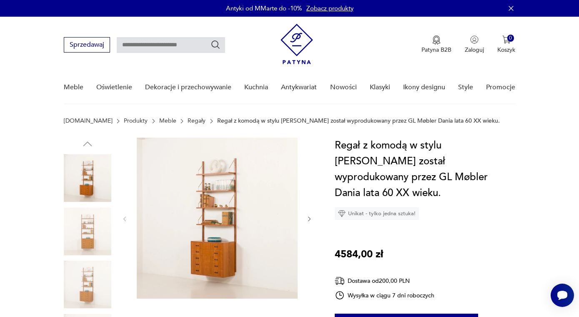
click at [92, 233] on img at bounding box center [88, 232] width 48 height 48
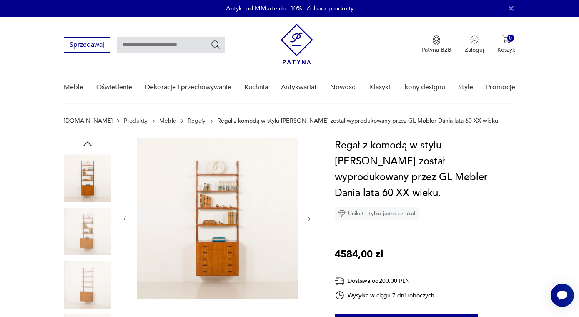
click at [84, 253] on img at bounding box center [88, 232] width 48 height 48
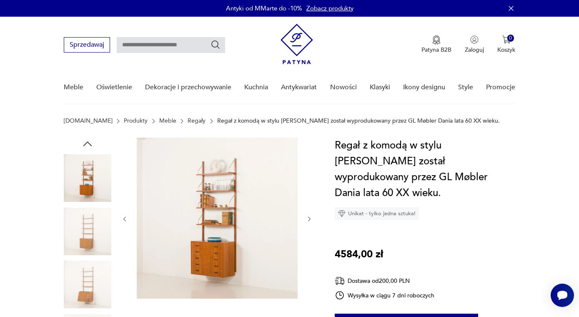
click at [83, 267] on img at bounding box center [88, 285] width 48 height 48
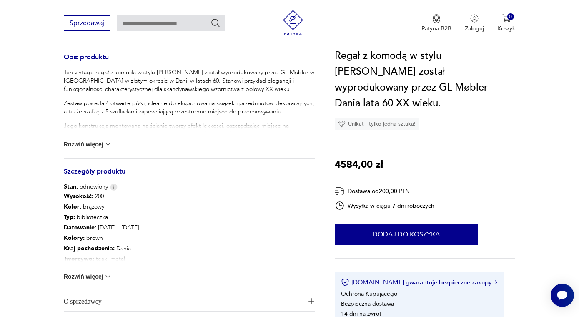
scroll to position [344, 0]
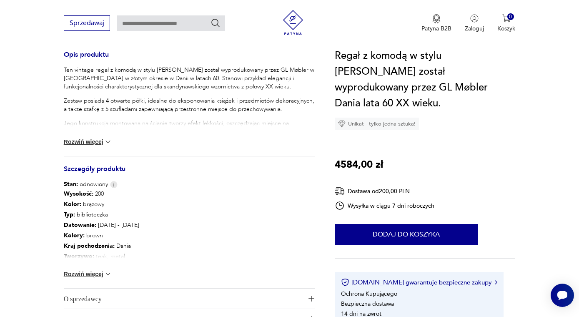
click at [108, 272] on img at bounding box center [108, 274] width 8 height 8
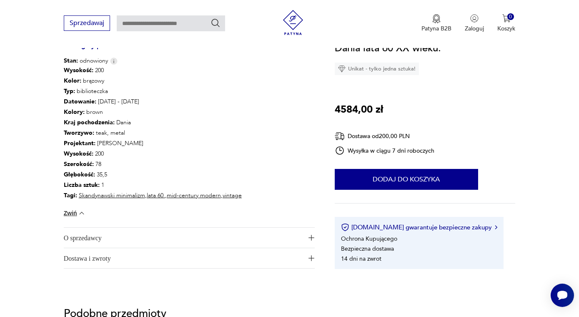
scroll to position [487, 0]
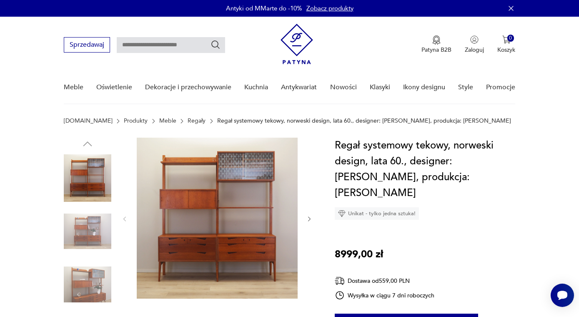
click at [93, 227] on img at bounding box center [88, 232] width 48 height 48
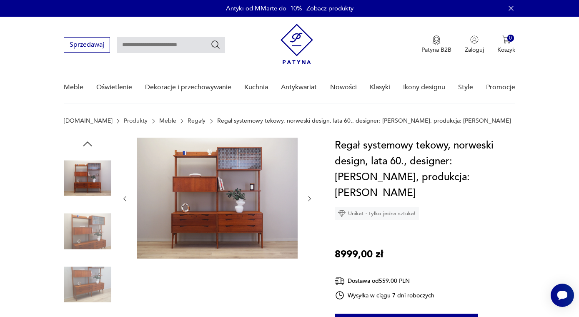
click at [92, 242] on img at bounding box center [88, 232] width 48 height 48
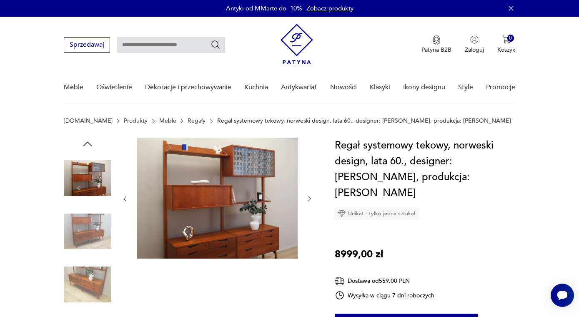
click at [92, 248] on img at bounding box center [88, 232] width 48 height 48
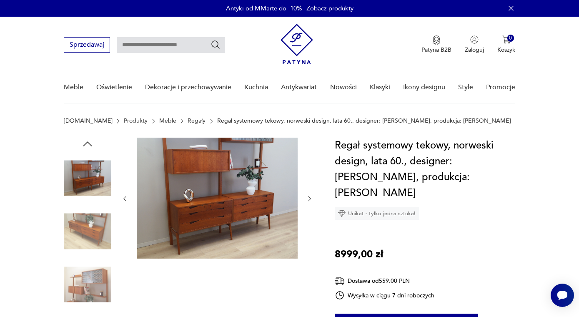
click at [91, 261] on img at bounding box center [88, 285] width 48 height 48
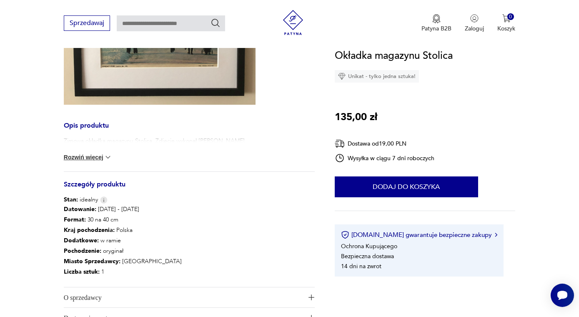
scroll to position [286, 0]
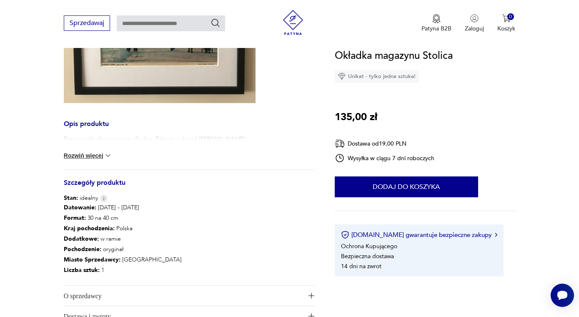
click at [101, 153] on button "Rozwiń więcej" at bounding box center [88, 155] width 48 height 8
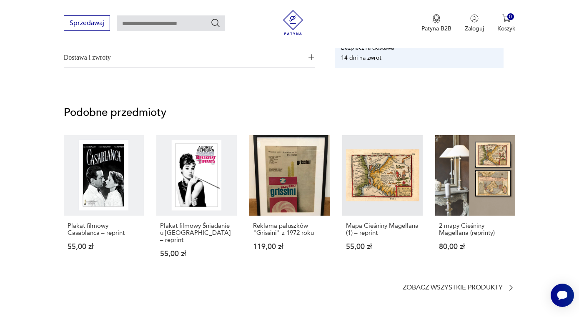
scroll to position [545, 0]
